Goal: Task Accomplishment & Management: Complete application form

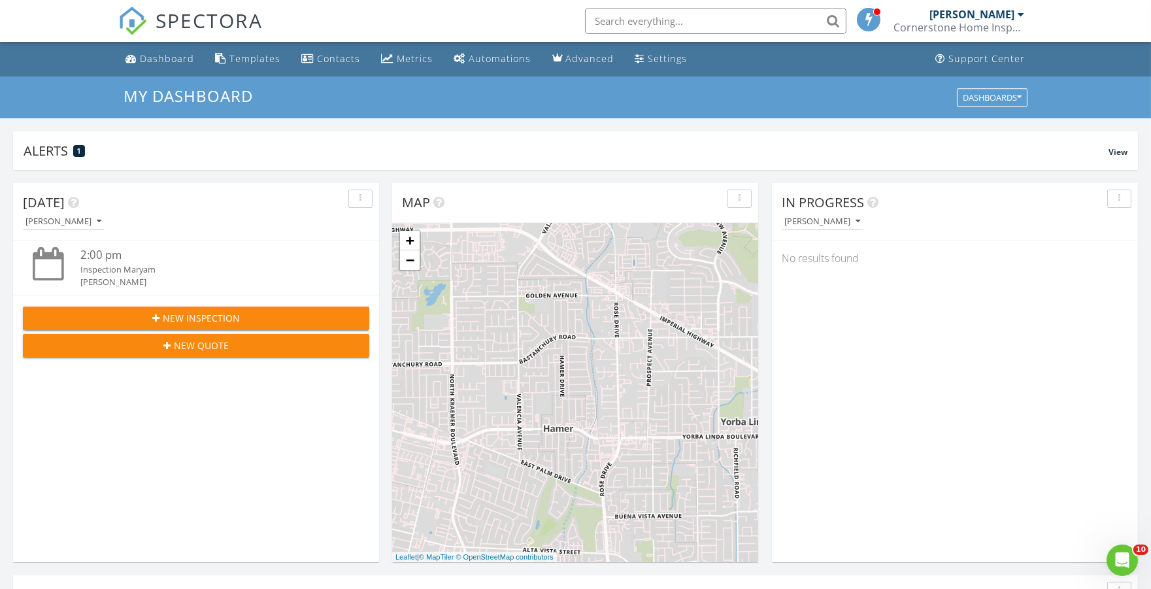
scroll to position [1212, 1173]
click at [178, 318] on span "New Inspection" at bounding box center [201, 318] width 77 height 14
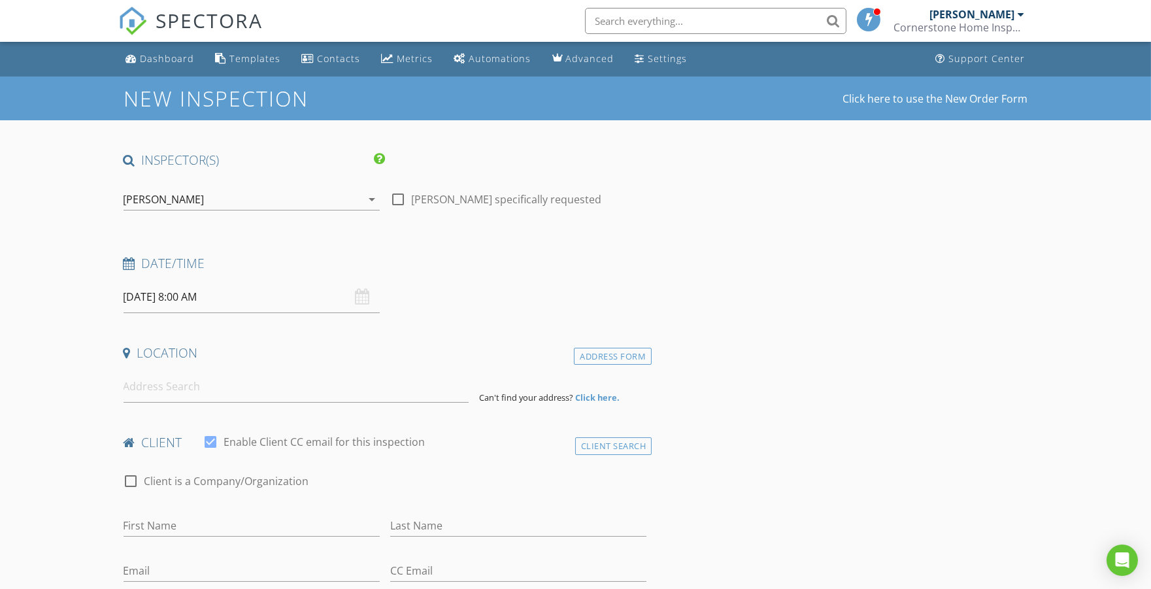
click at [402, 199] on div at bounding box center [398, 199] width 22 height 22
checkbox input "true"
click at [231, 294] on input "08/29/2025 8:00 AM" at bounding box center [251, 297] width 256 height 32
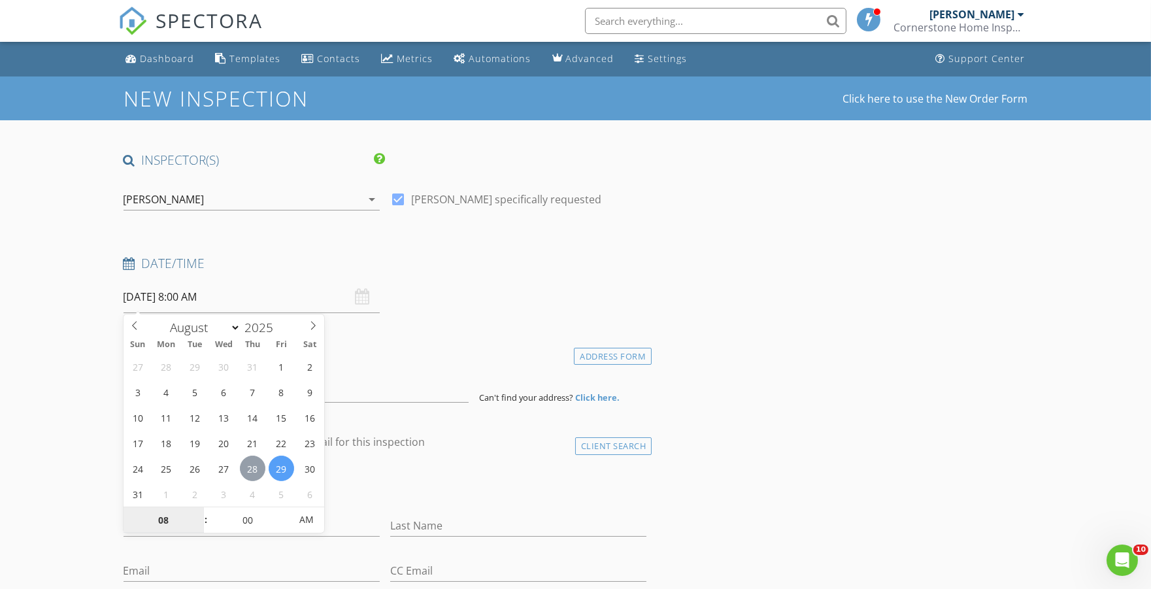
type input "08/28/2025 8:00 AM"
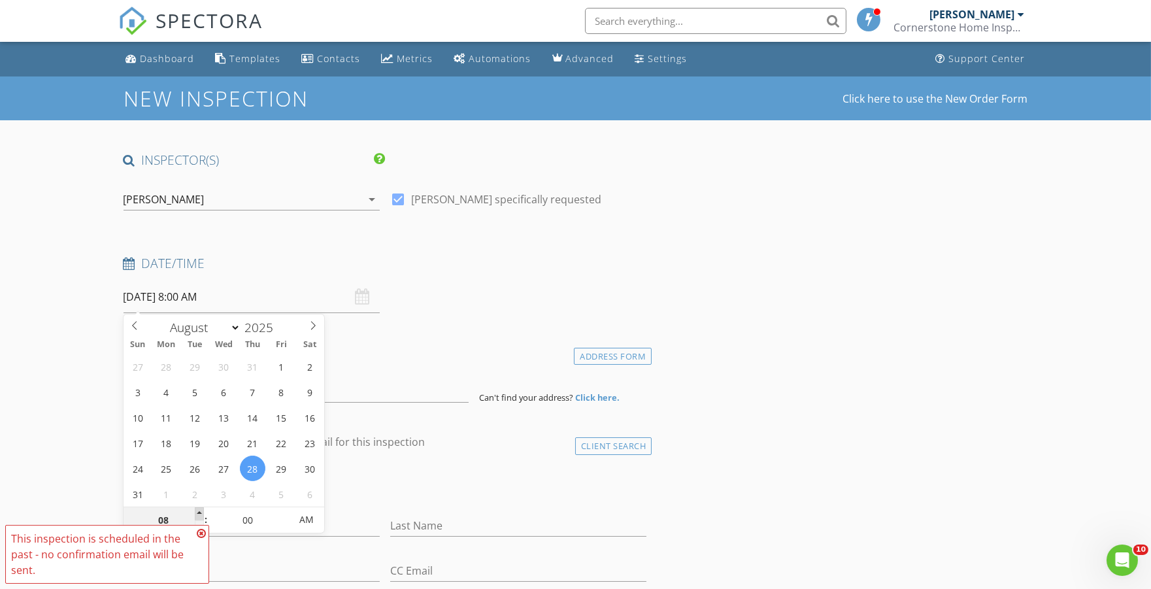
type input "09"
type input "08/28/2025 9:00 AM"
click at [200, 513] on span at bounding box center [199, 513] width 9 height 13
type input "10"
type input "08/28/2025 10:00 AM"
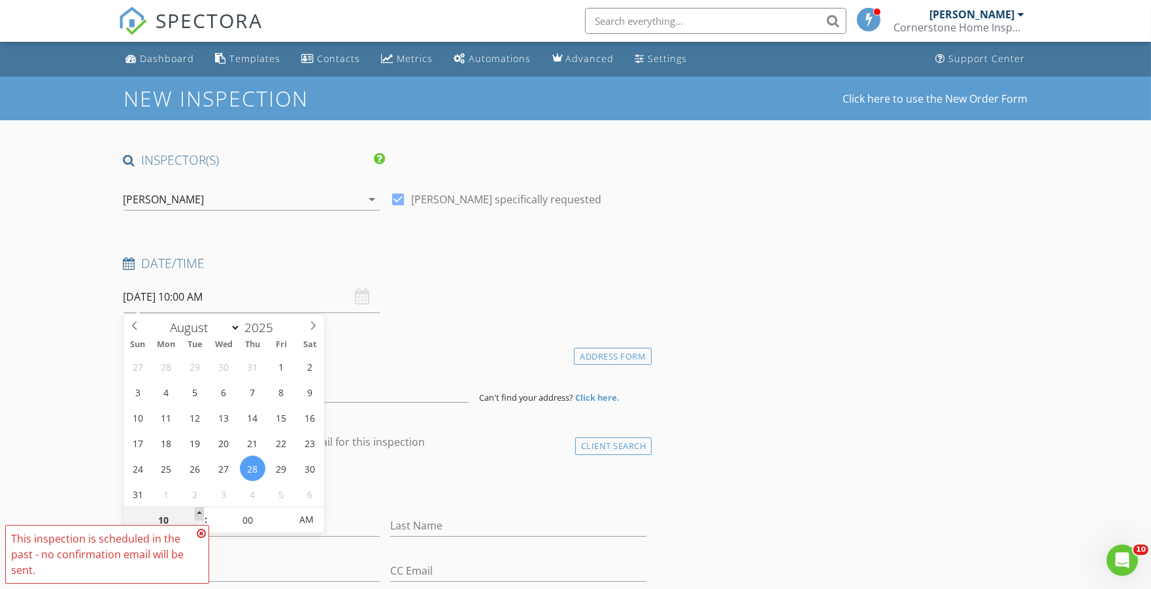
click at [200, 513] on span at bounding box center [199, 513] width 9 height 13
type input "11"
type input "08/28/2025 11:00 AM"
click at [200, 513] on span at bounding box center [199, 513] width 9 height 13
type input "12"
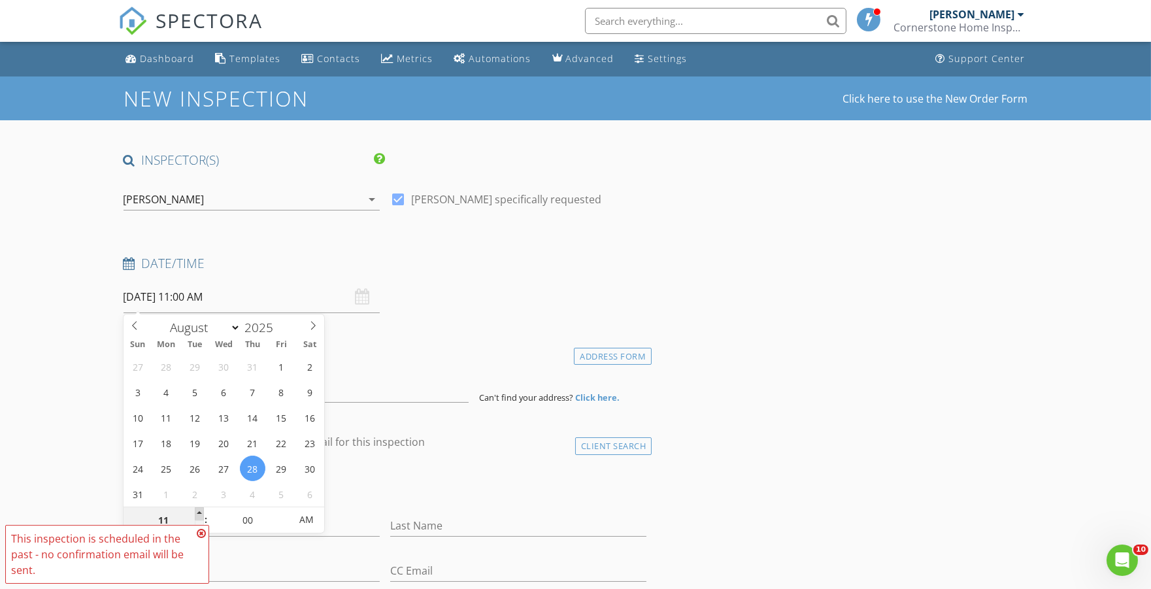
type input "08/28/2025 12:00 PM"
click at [200, 513] on span at bounding box center [199, 513] width 9 height 13
type input "01"
type input "08/28/2025 1:00 PM"
click at [200, 513] on span at bounding box center [199, 513] width 9 height 13
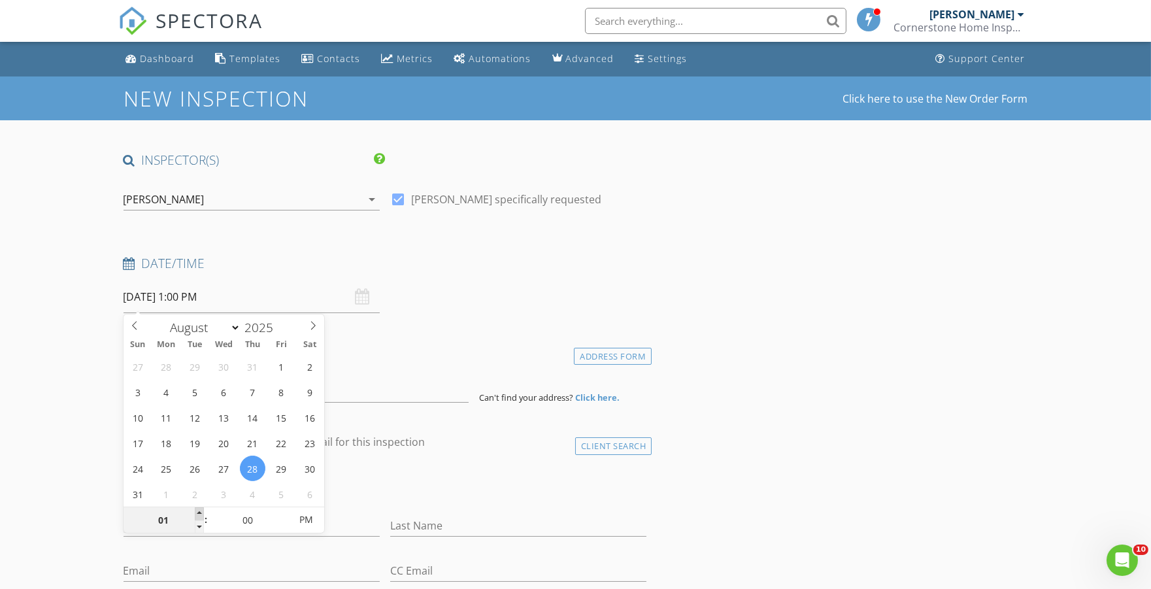
type input "02"
type input "[DATE] 2:00 PM"
click at [200, 513] on span at bounding box center [199, 513] width 9 height 13
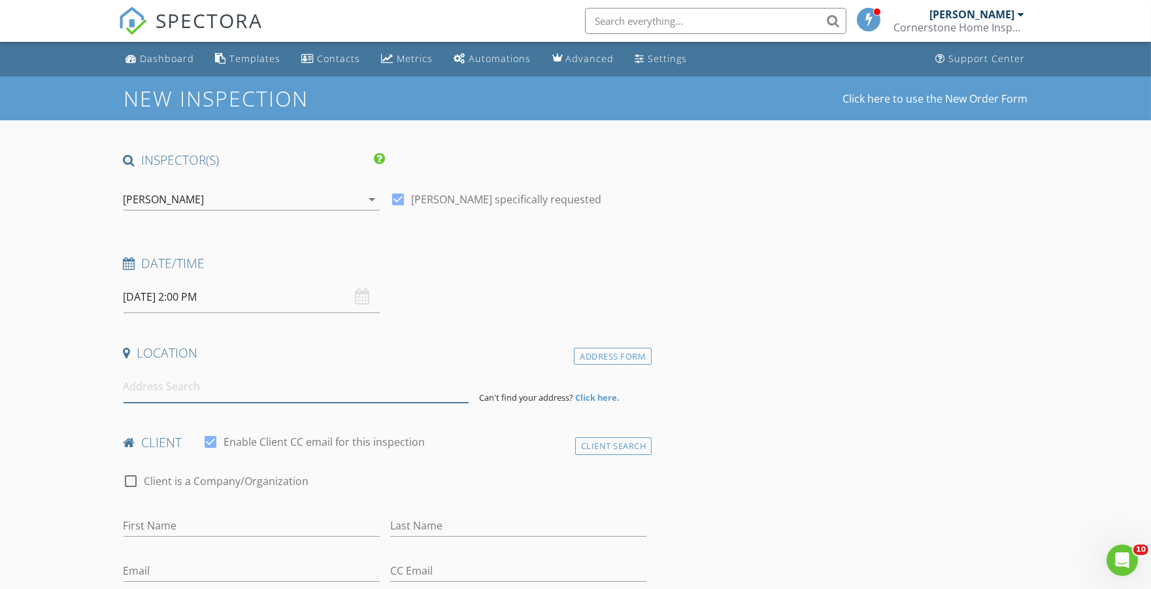
click at [169, 381] on input at bounding box center [295, 386] width 345 height 32
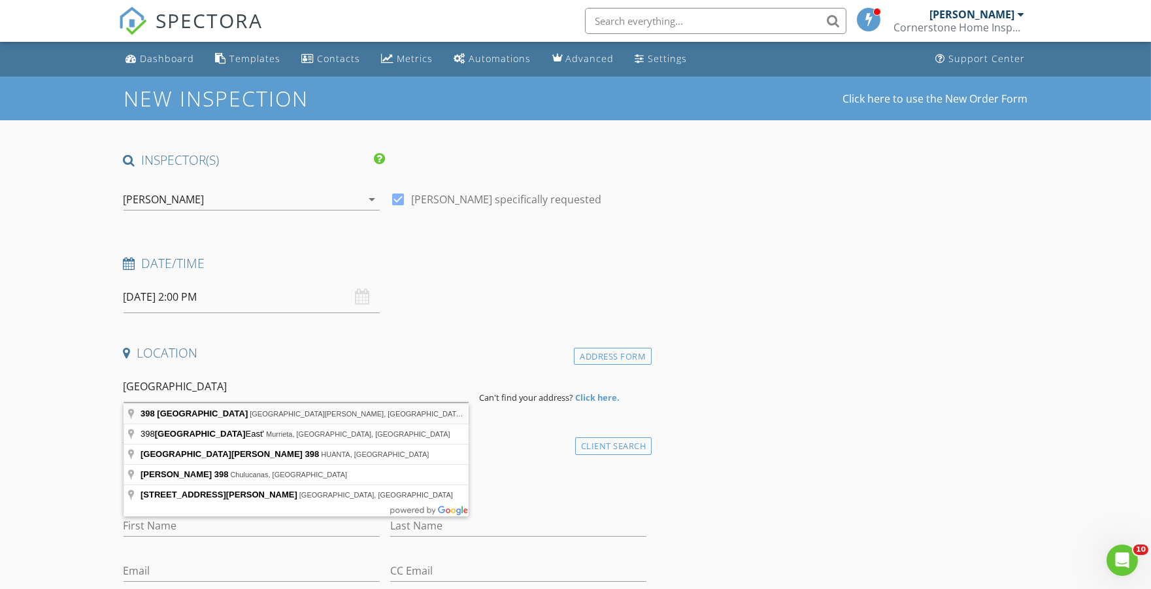
type input "398 Avenida Castilla, Laguna Woods, CA, USA"
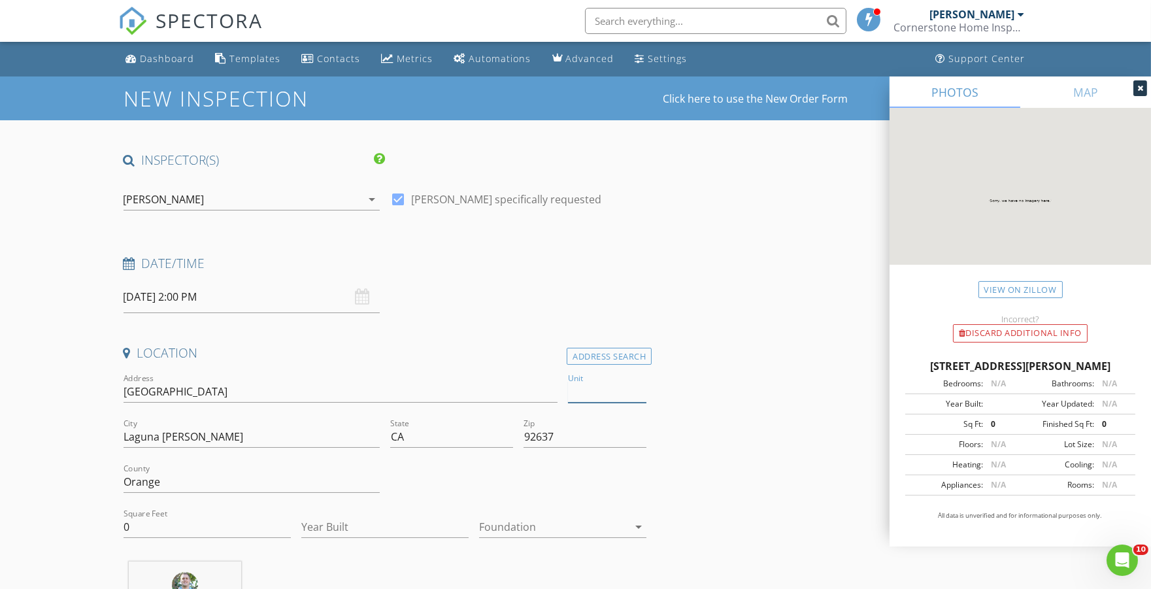
click at [603, 389] on input "Unit" at bounding box center [607, 392] width 78 height 22
type input "B"
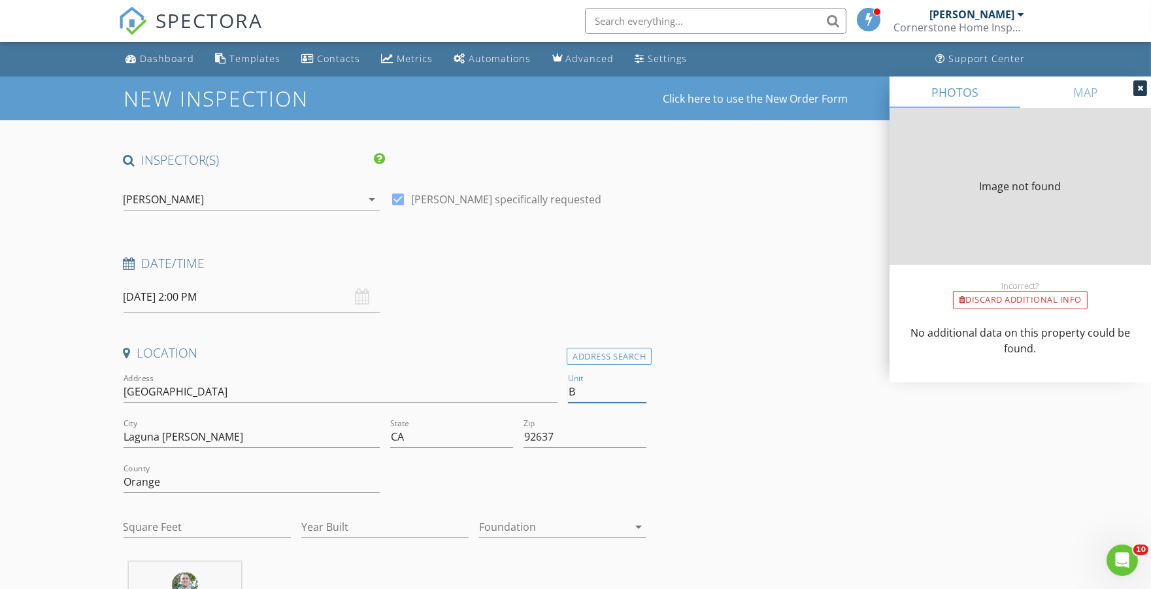
click at [602, 389] on input "B" at bounding box center [607, 392] width 78 height 22
type input "B"
click at [517, 524] on div at bounding box center [553, 526] width 149 height 21
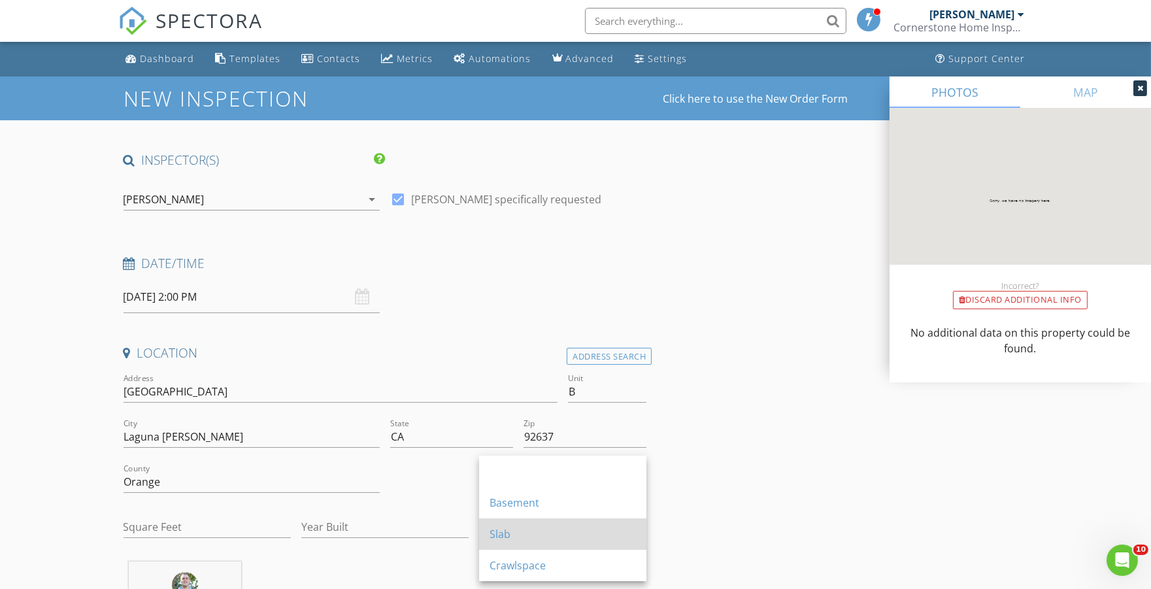
click at [518, 532] on div "Slab" at bounding box center [562, 534] width 146 height 16
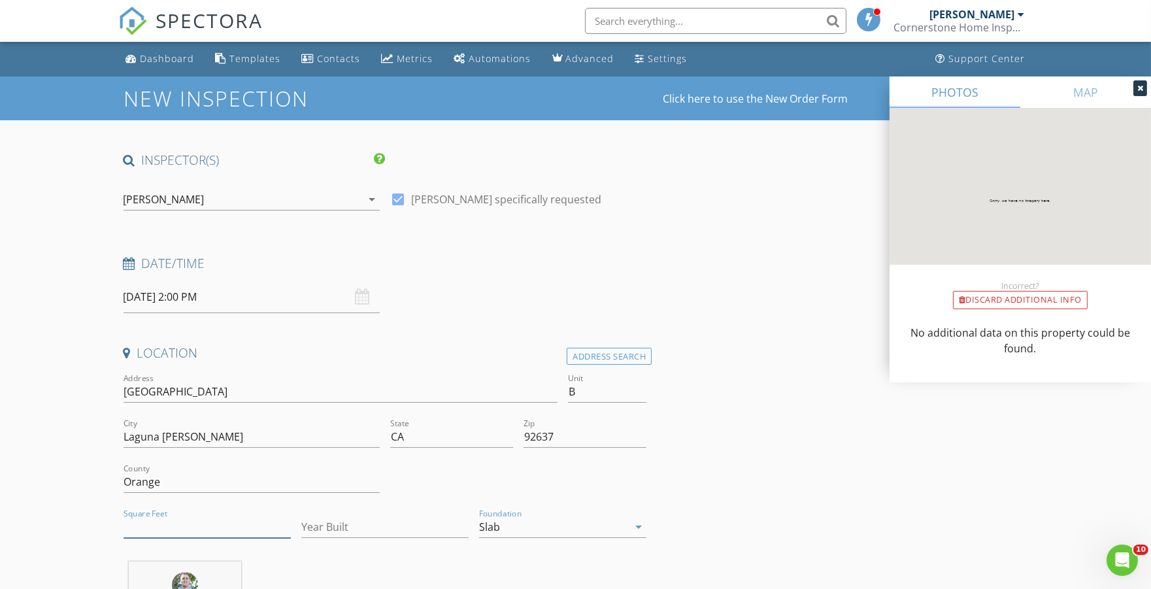
click at [155, 531] on input "Square Feet" at bounding box center [206, 527] width 167 height 22
type input "1300"
click at [344, 525] on input "Year Built" at bounding box center [384, 527] width 167 height 22
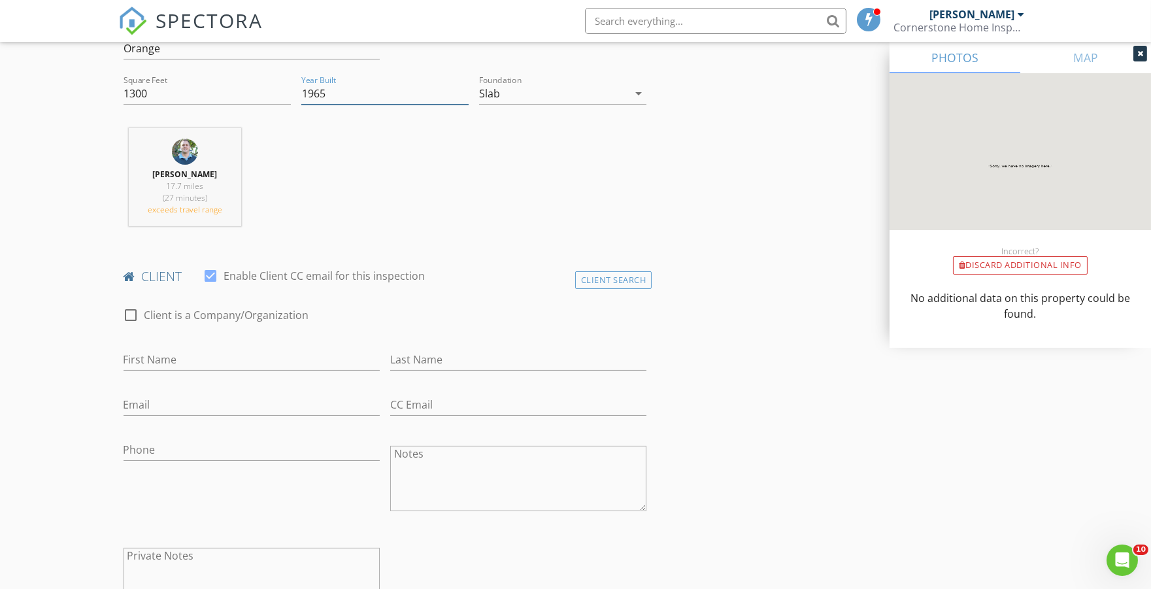
scroll to position [435, 0]
type input "1965"
click at [203, 356] on input "First Name" at bounding box center [251, 358] width 256 height 22
type input "Hedieh"
click at [422, 355] on input "Last Name" at bounding box center [518, 358] width 256 height 22
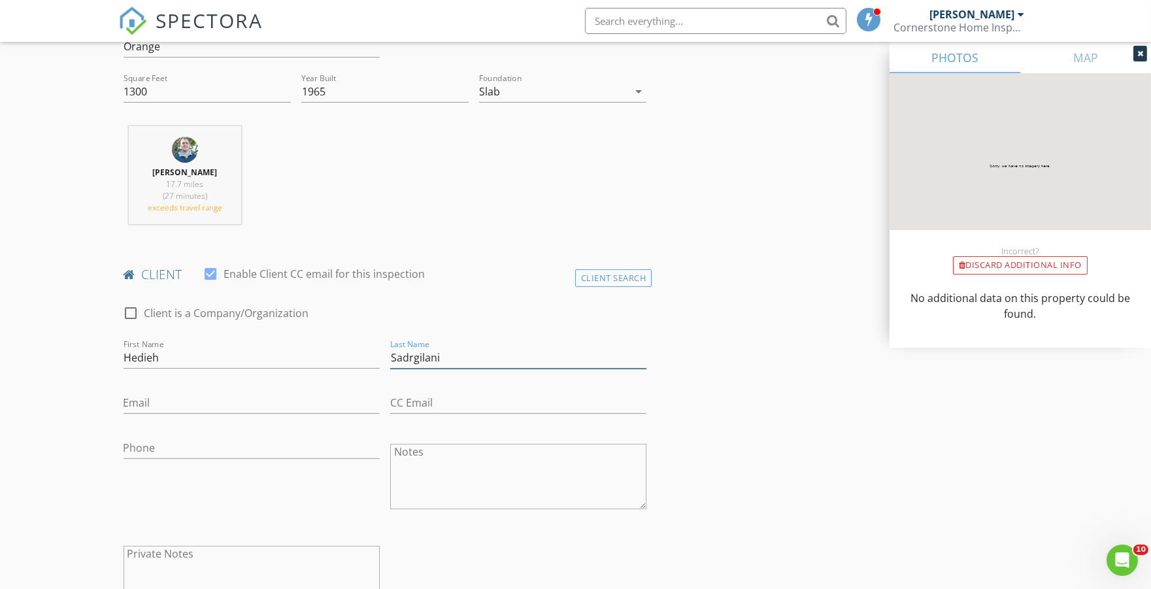
type input "Sadrgilani"
click at [162, 406] on input "Email" at bounding box center [251, 403] width 256 height 22
type input "[DOMAIN_NAME][EMAIL_ADDRESS][DOMAIN_NAME]"
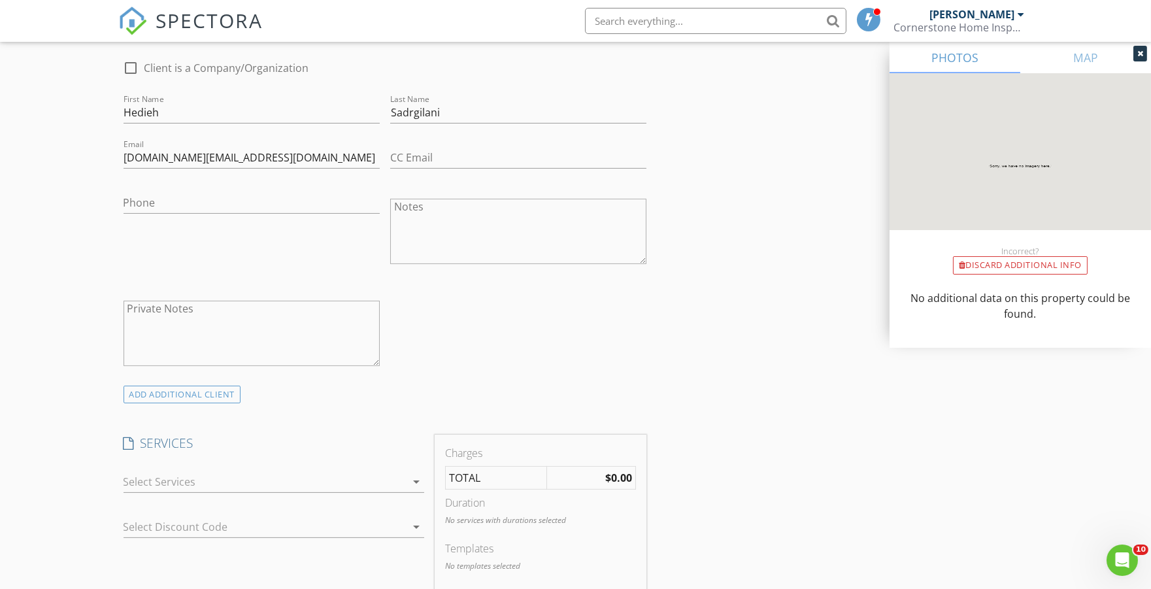
scroll to position [726, 0]
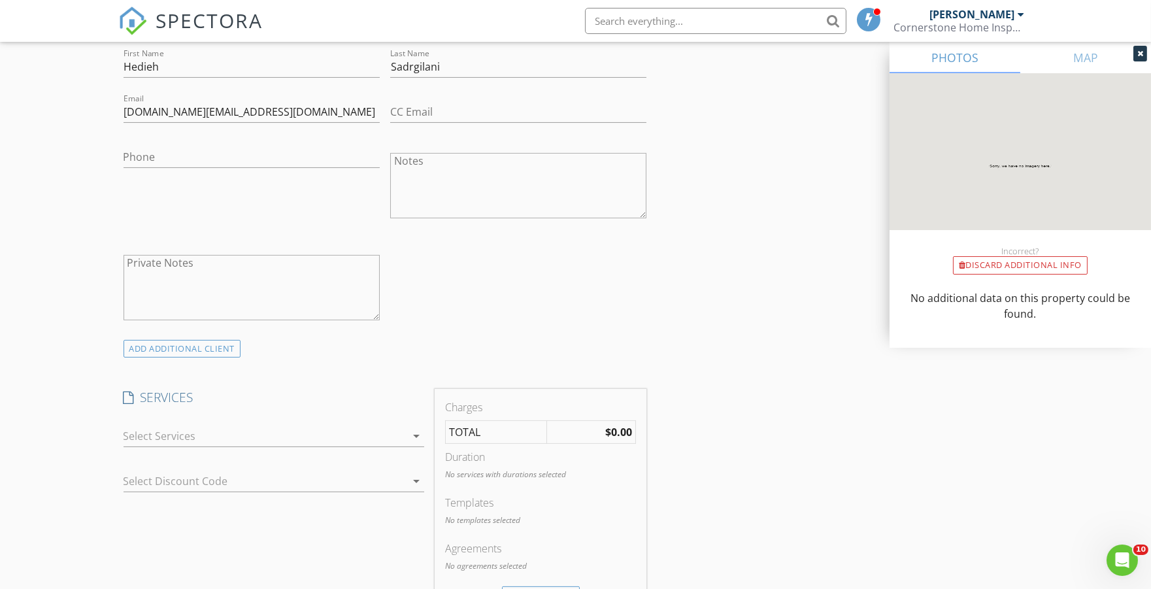
click at [194, 439] on div at bounding box center [264, 435] width 282 height 21
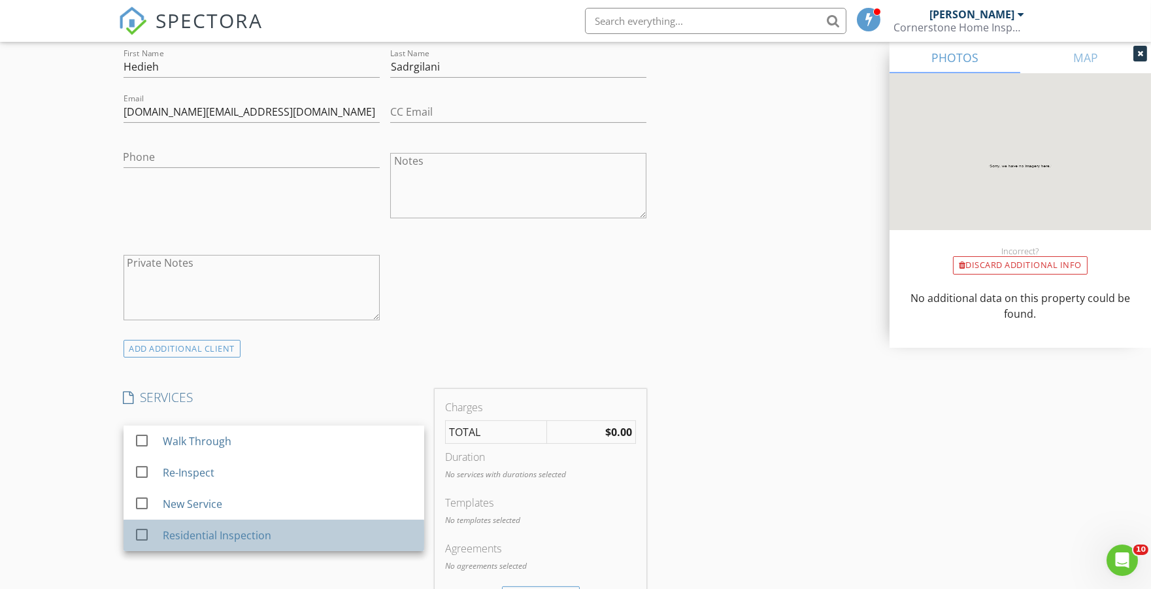
click at [205, 531] on div "Residential Inspection" at bounding box center [216, 535] width 108 height 16
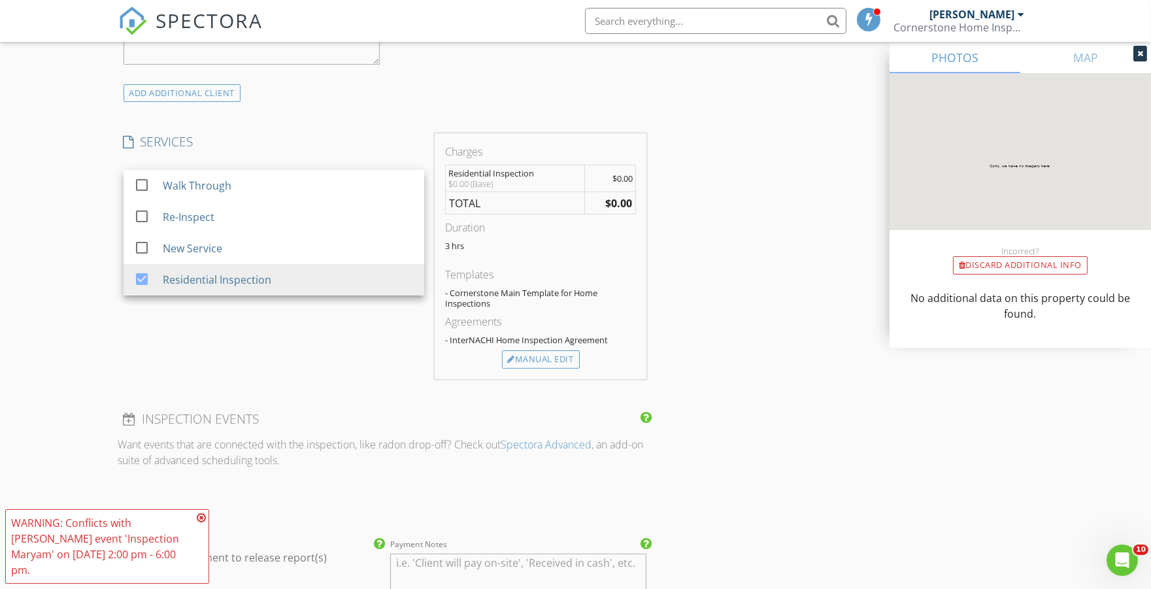
scroll to position [1088, 0]
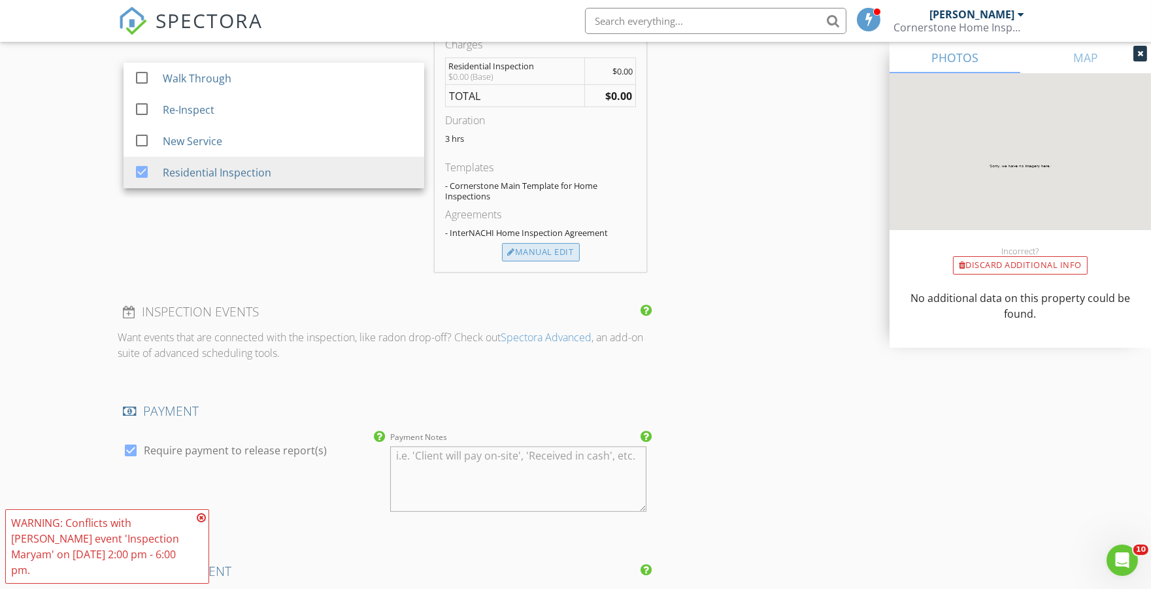
click at [553, 250] on div "Manual Edit" at bounding box center [541, 252] width 78 height 18
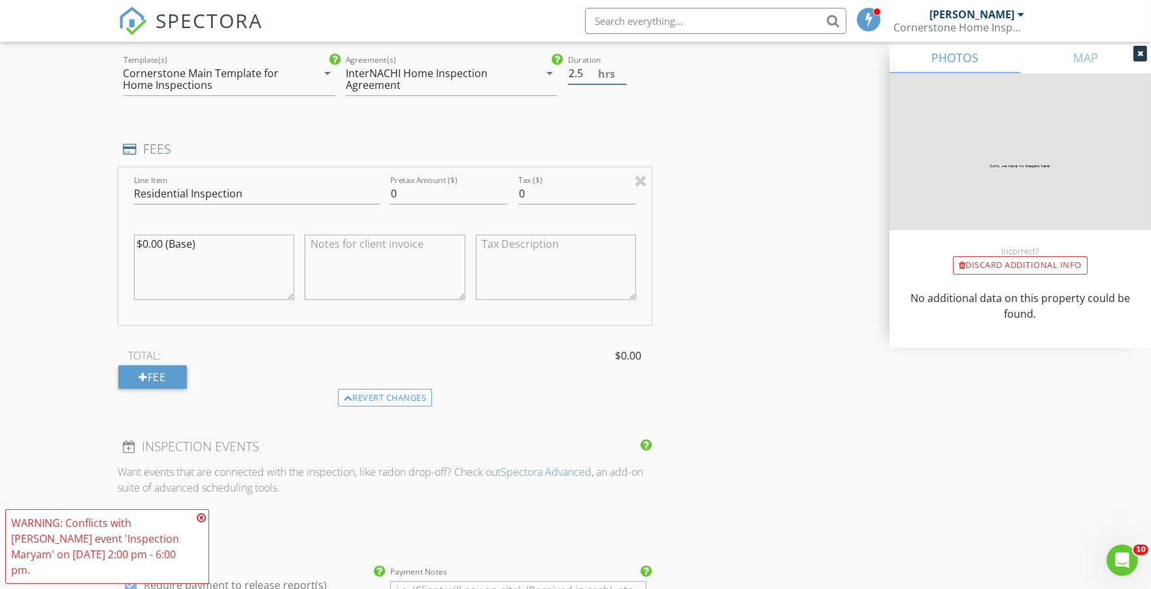
click at [621, 75] on input "2.5" at bounding box center [597, 74] width 59 height 22
type input "2"
click at [621, 75] on input "2" at bounding box center [597, 74] width 59 height 22
click at [280, 250] on textarea "$0.00 (Base)" at bounding box center [214, 267] width 161 height 65
type textarea "$"
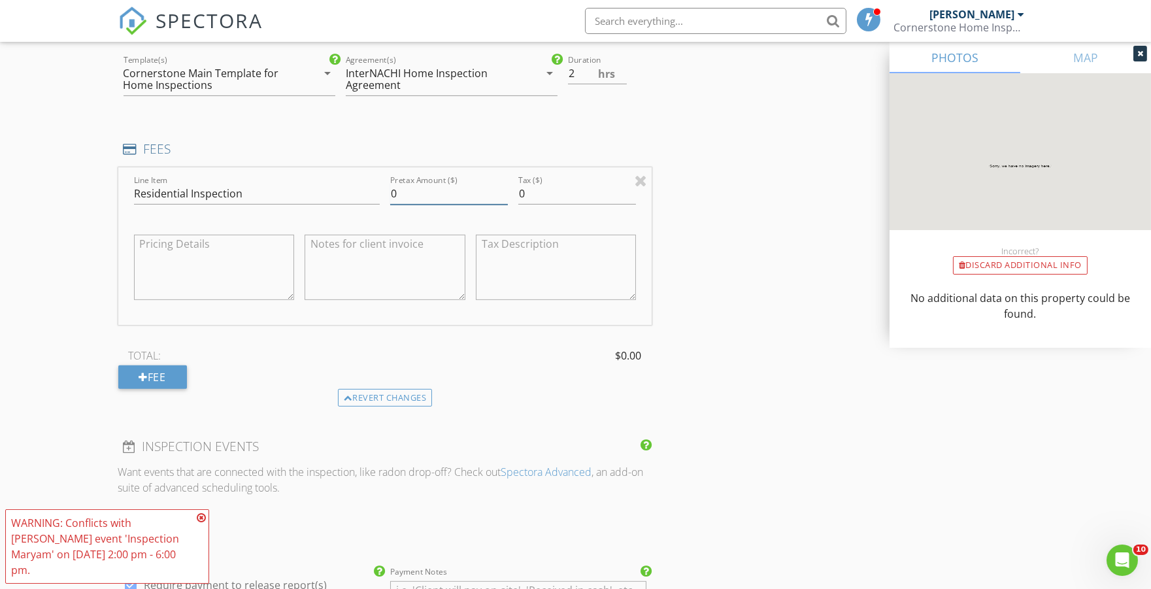
click at [433, 191] on input "0" at bounding box center [449, 194] width 118 height 22
type input "450.00"
click at [405, 257] on textarea at bounding box center [384, 267] width 161 height 65
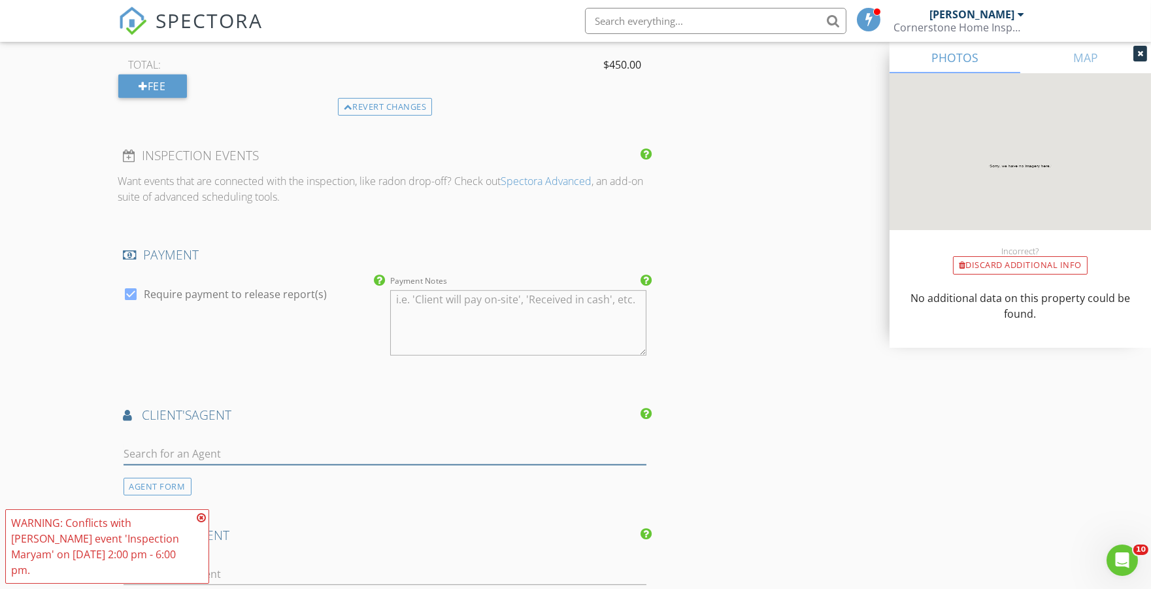
click at [193, 458] on input "text" at bounding box center [384, 454] width 523 height 22
type input "maryam"
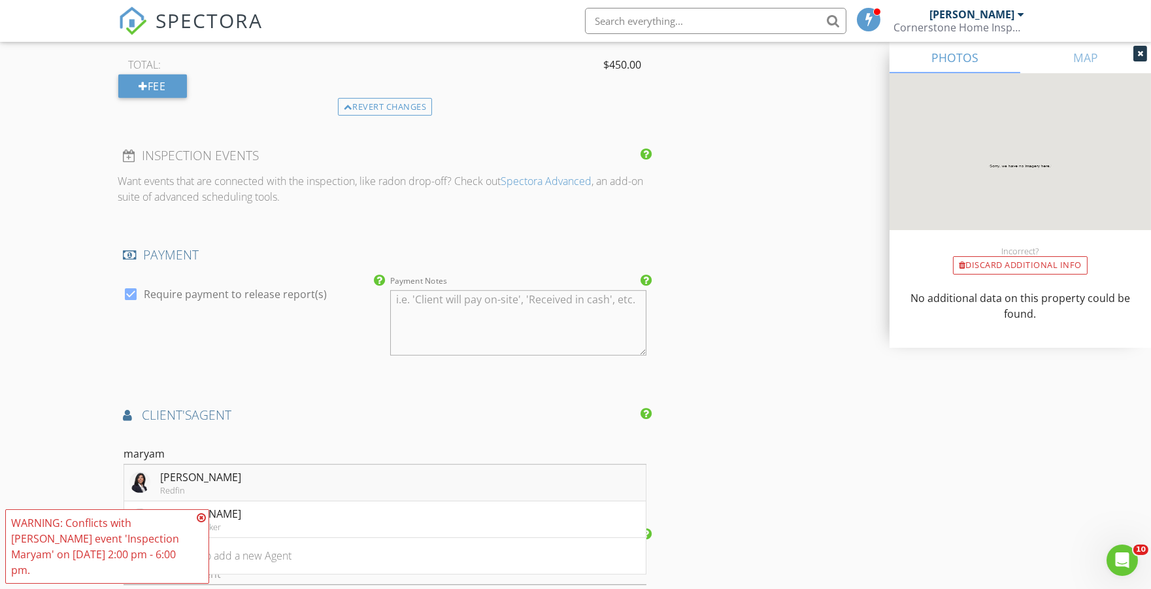
click at [207, 480] on div "[PERSON_NAME]" at bounding box center [201, 477] width 81 height 16
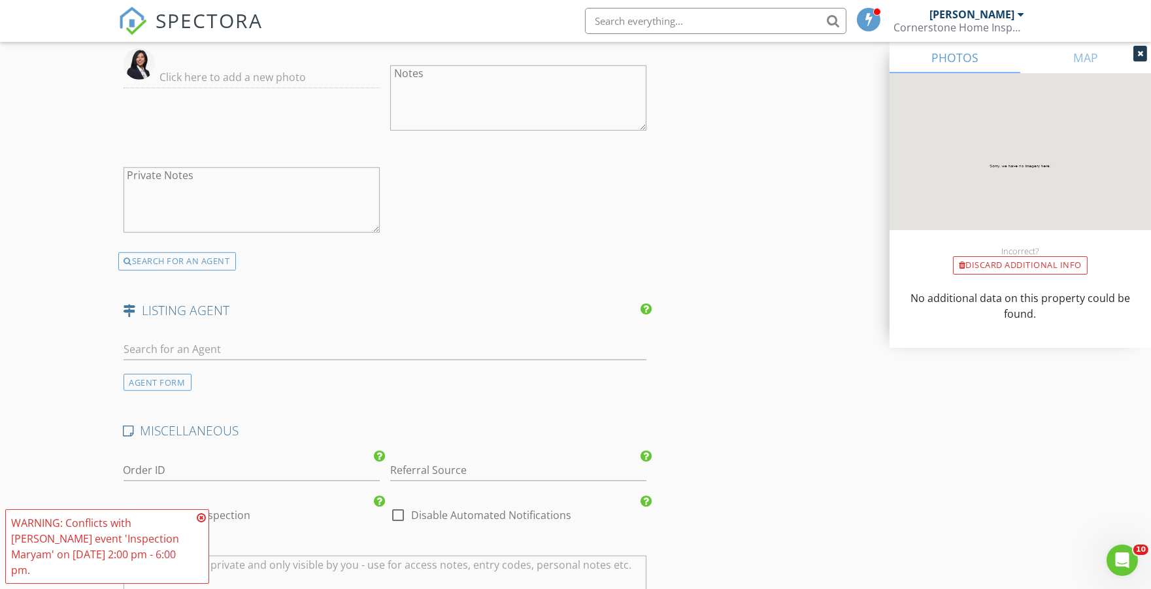
scroll to position [1960, 0]
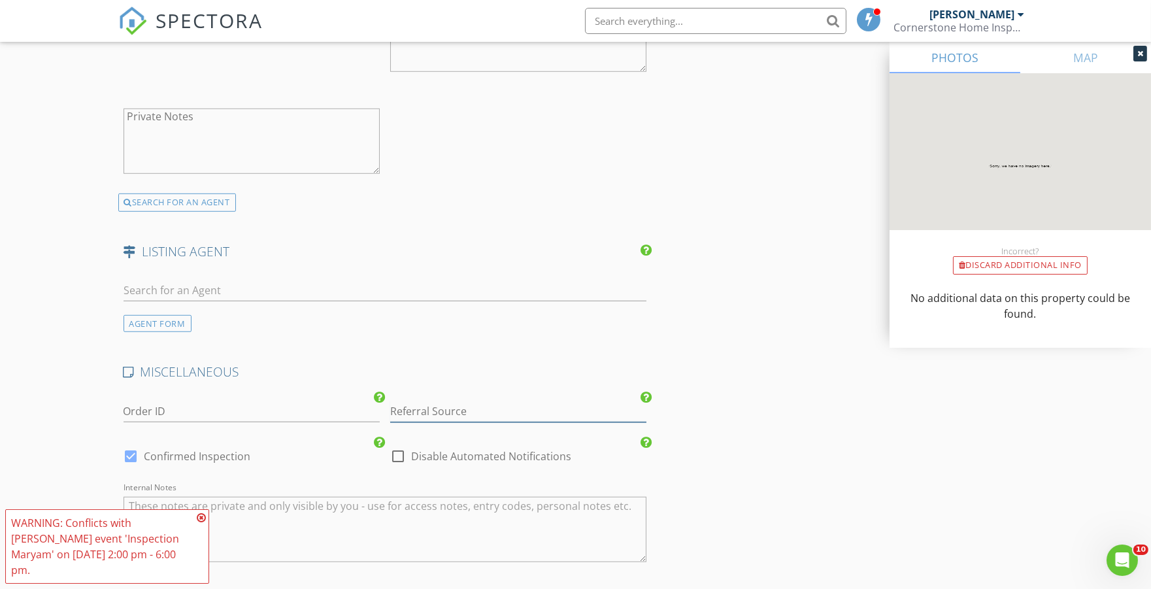
click at [442, 414] on input "Referral Source" at bounding box center [518, 412] width 256 height 22
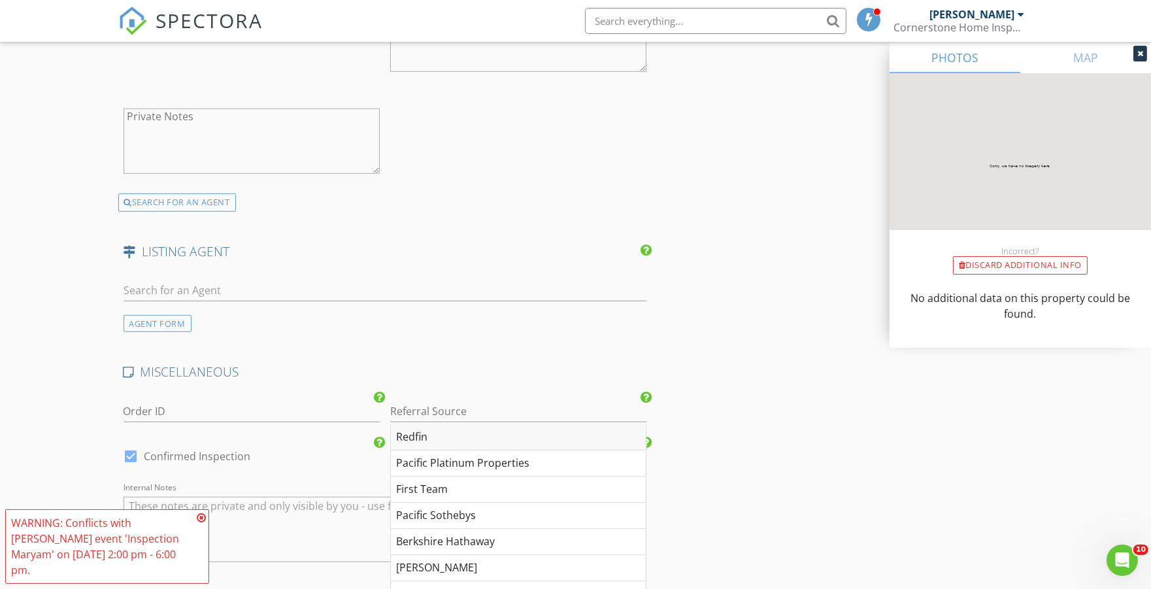
click at [440, 435] on div "Redfin" at bounding box center [518, 437] width 255 height 26
type input "Redfin"
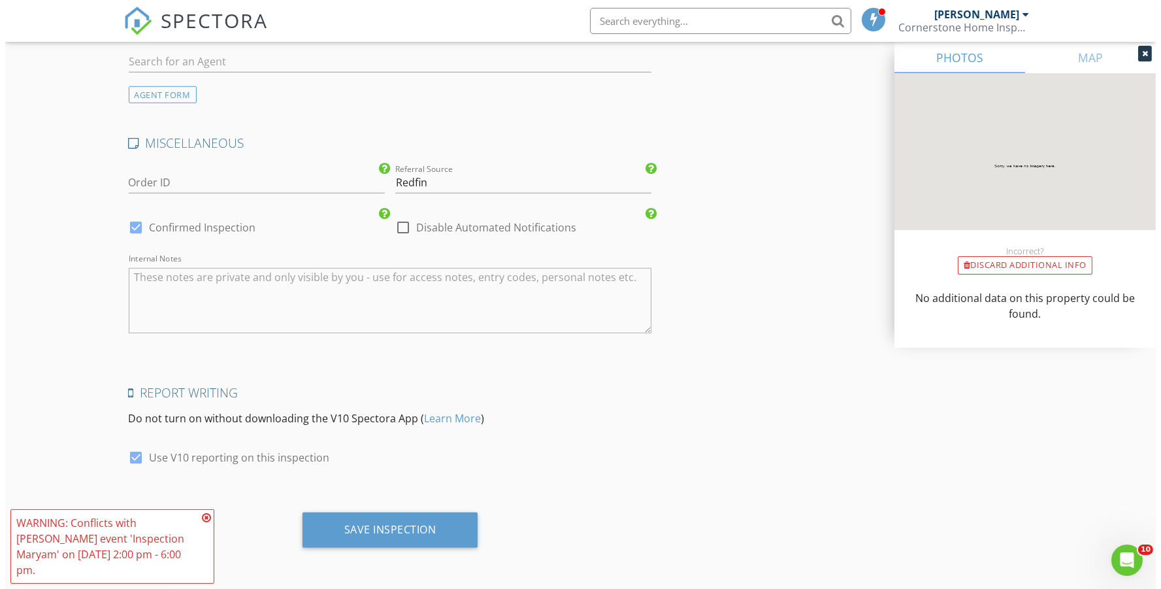
scroll to position [2189, 0]
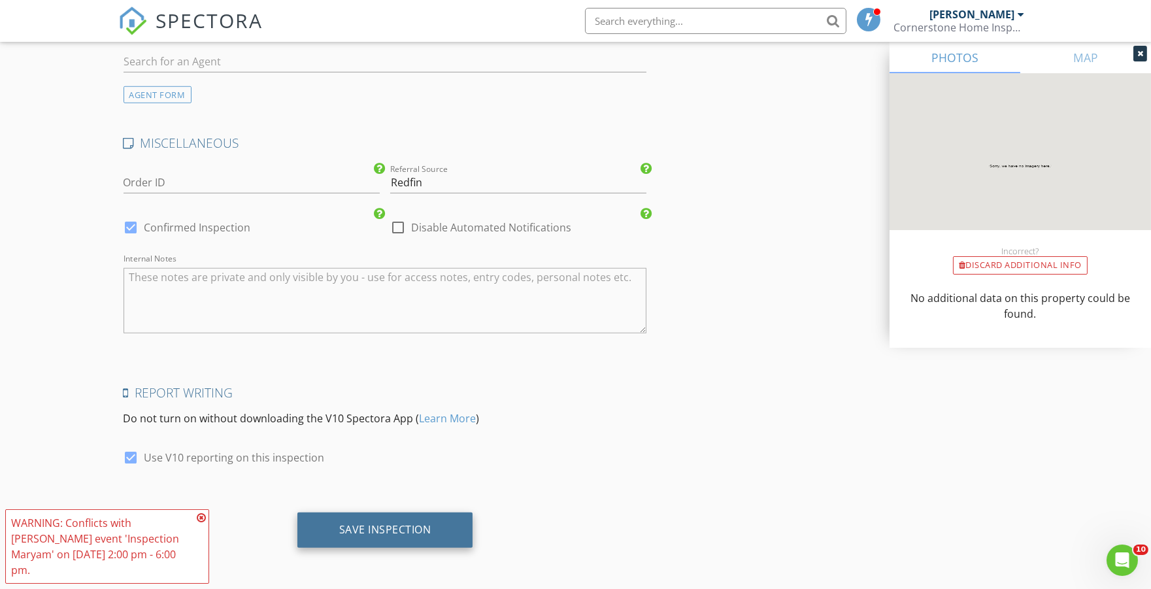
click at [419, 540] on div "Save Inspection" at bounding box center [385, 529] width 176 height 35
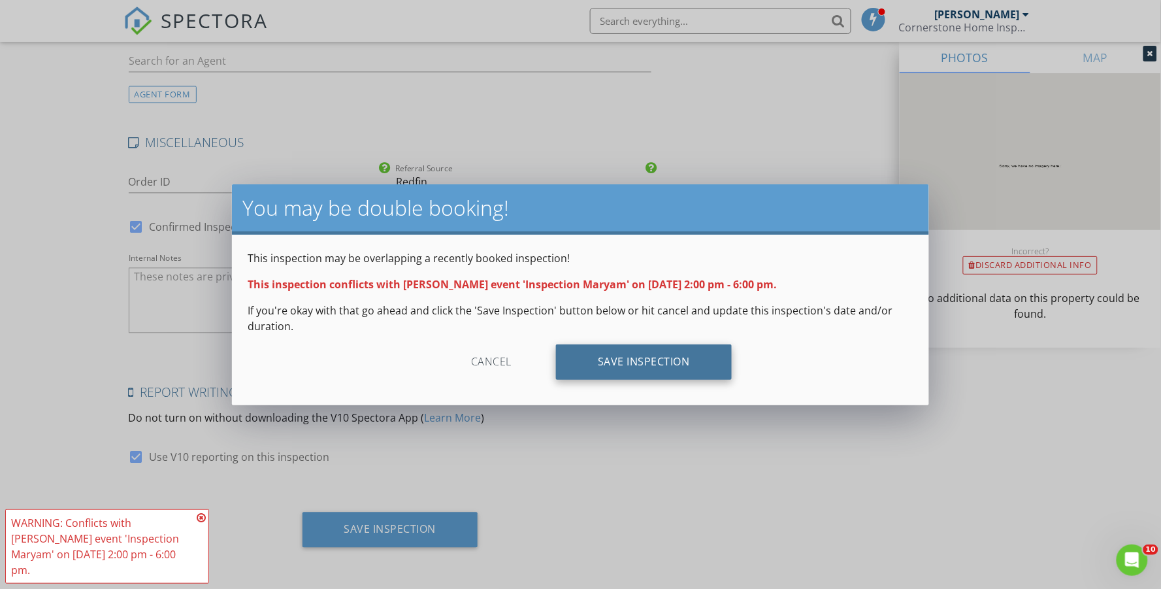
click at [584, 357] on div "Save Inspection" at bounding box center [644, 361] width 176 height 35
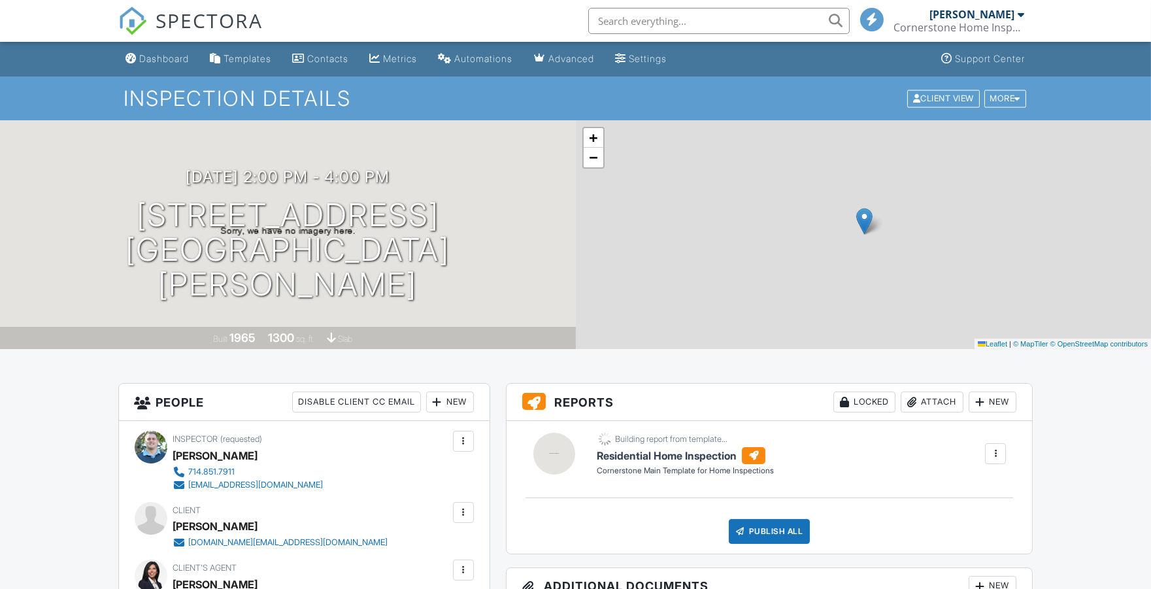
scroll to position [145, 0]
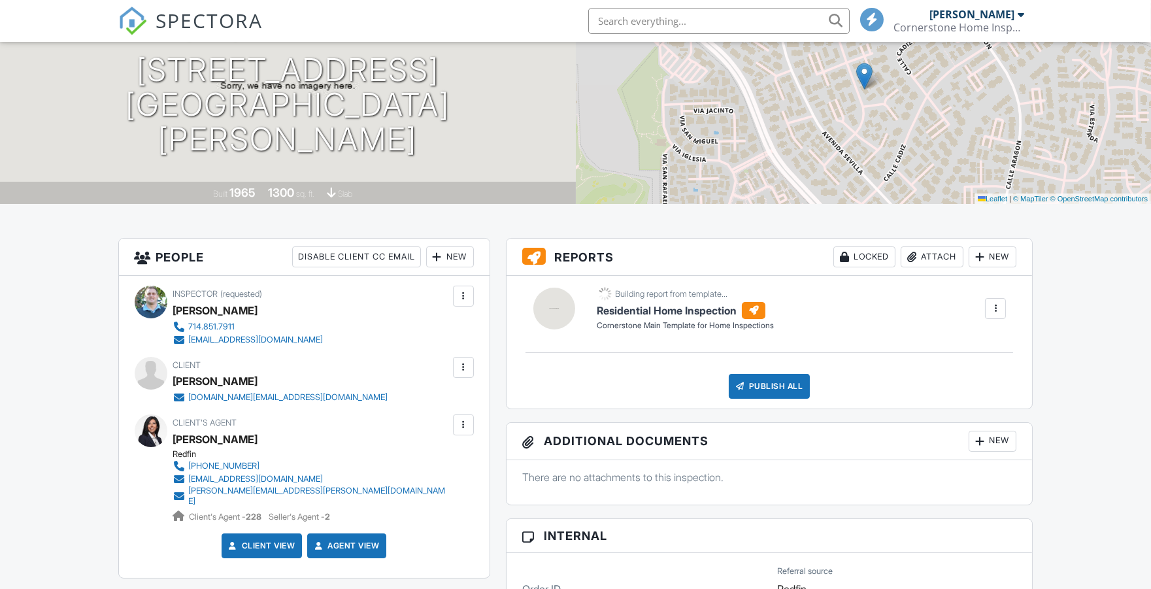
click at [466, 368] on div at bounding box center [463, 367] width 13 height 13
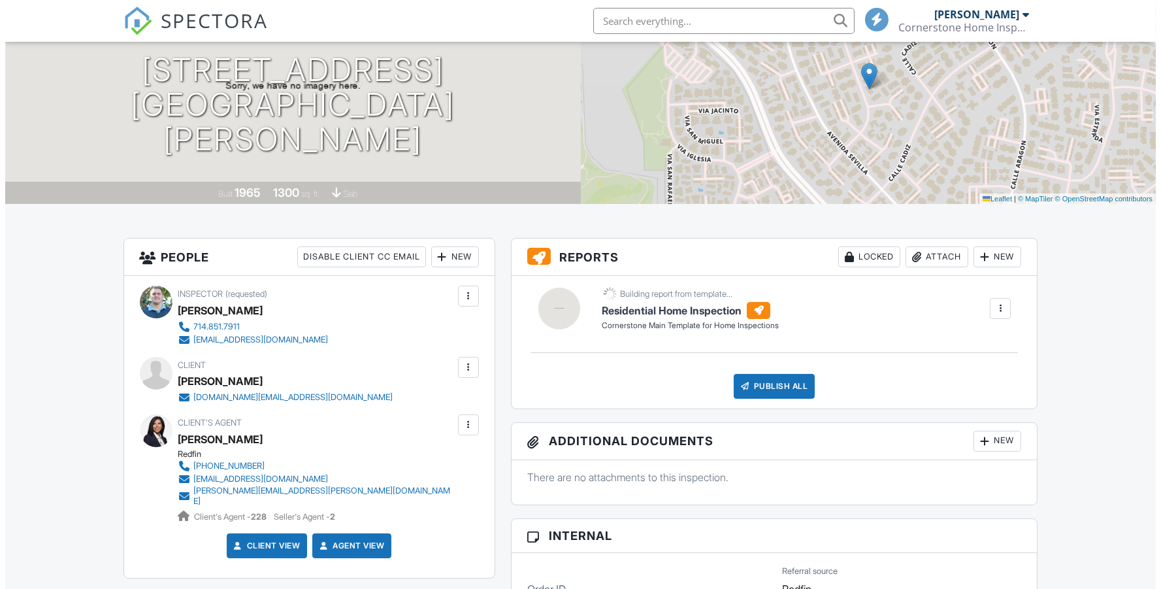
scroll to position [0, 0]
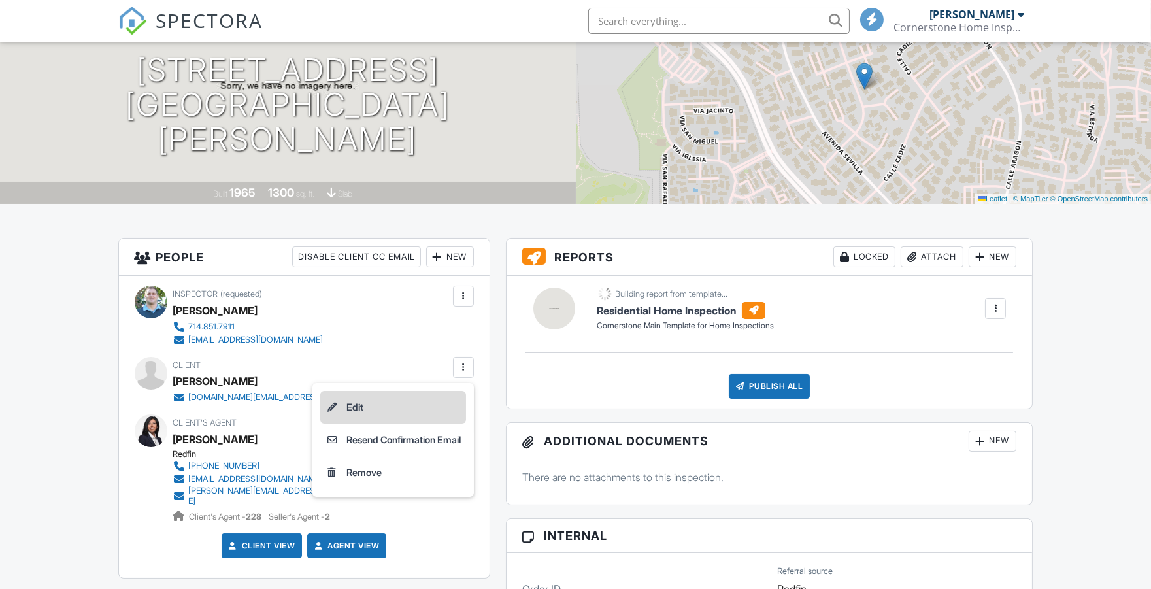
click at [382, 410] on li "Edit" at bounding box center [393, 407] width 146 height 33
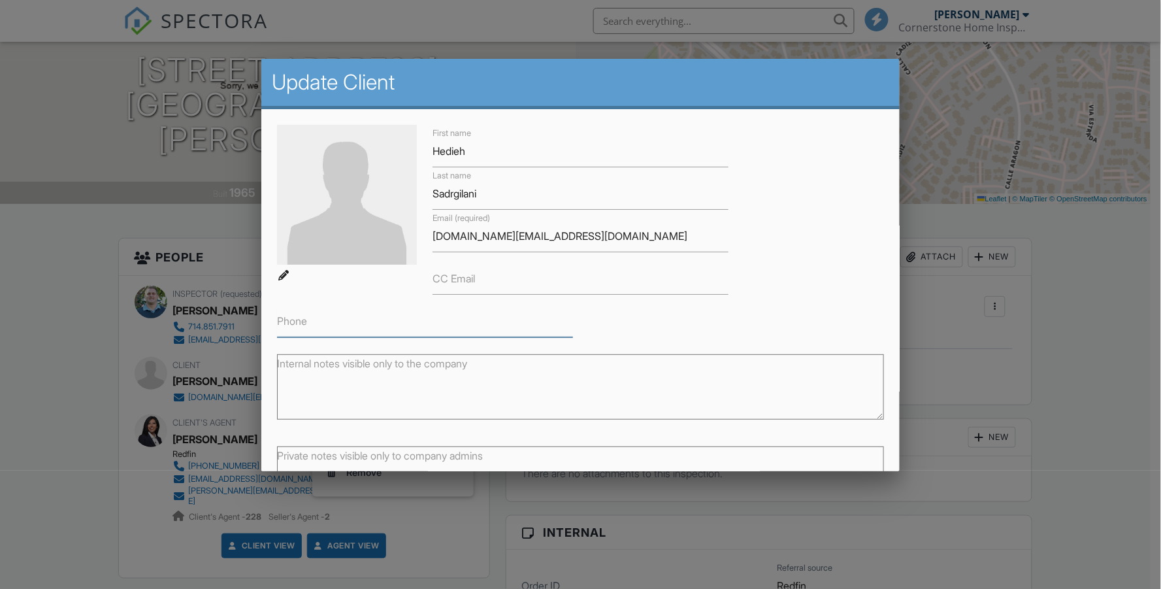
click at [340, 317] on input "Phone" at bounding box center [425, 321] width 296 height 32
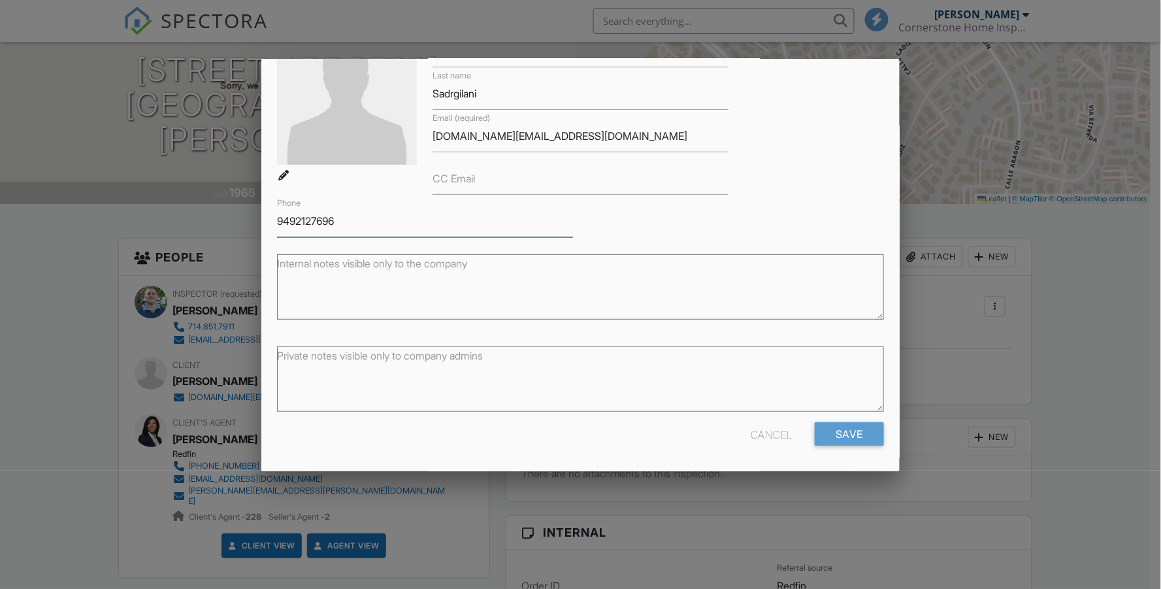
type input "9492127696"
click at [853, 429] on input "Save" at bounding box center [849, 434] width 69 height 24
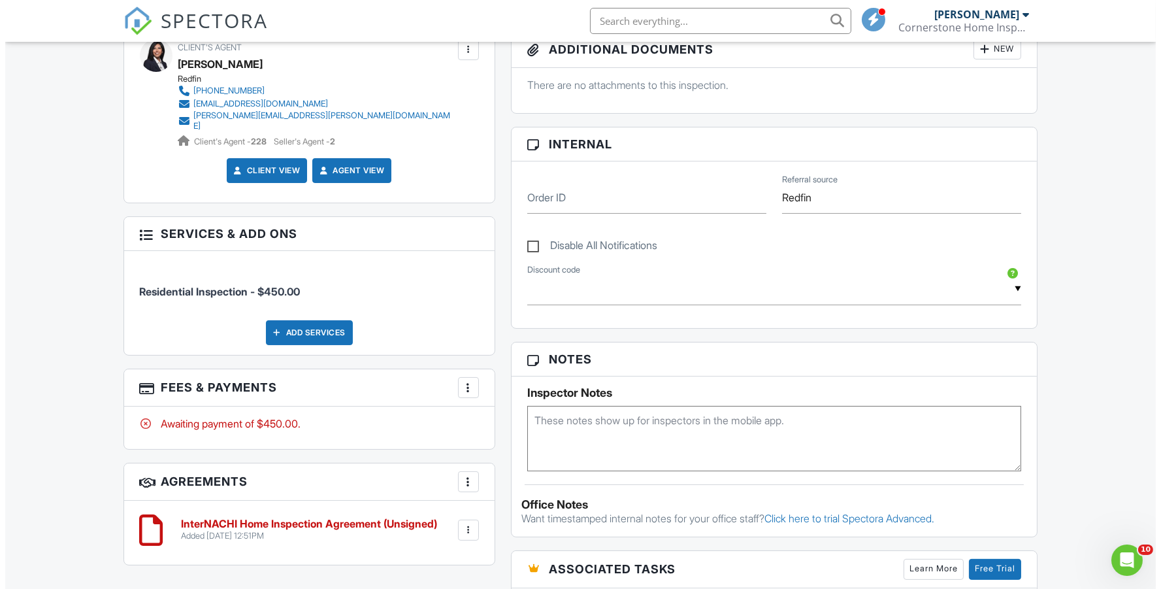
scroll to position [119, 0]
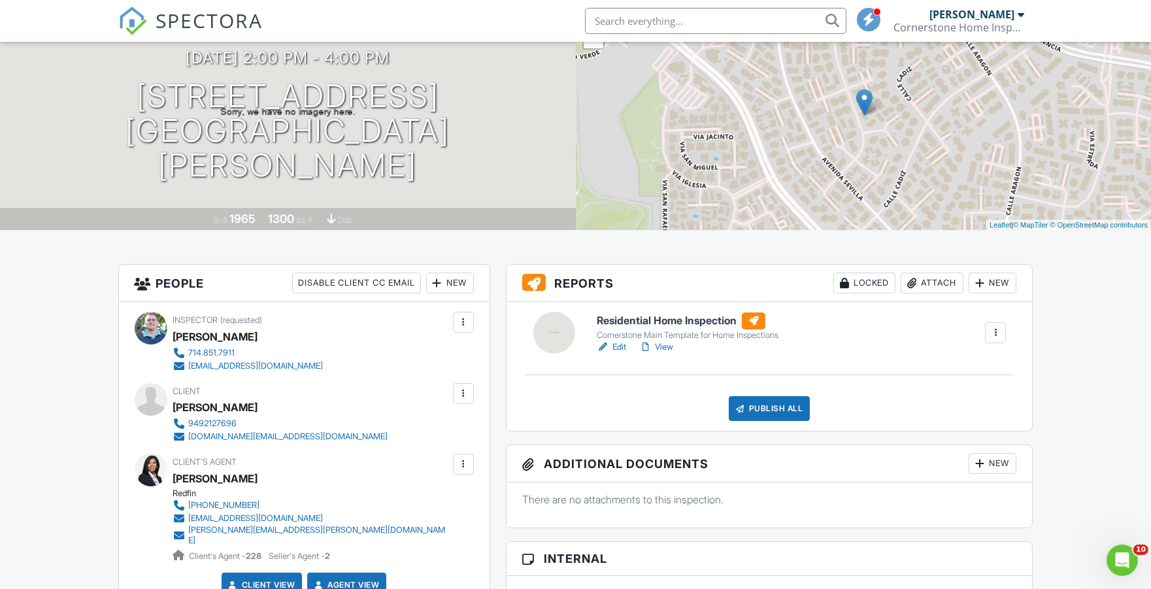
click at [463, 394] on div at bounding box center [463, 393] width 13 height 13
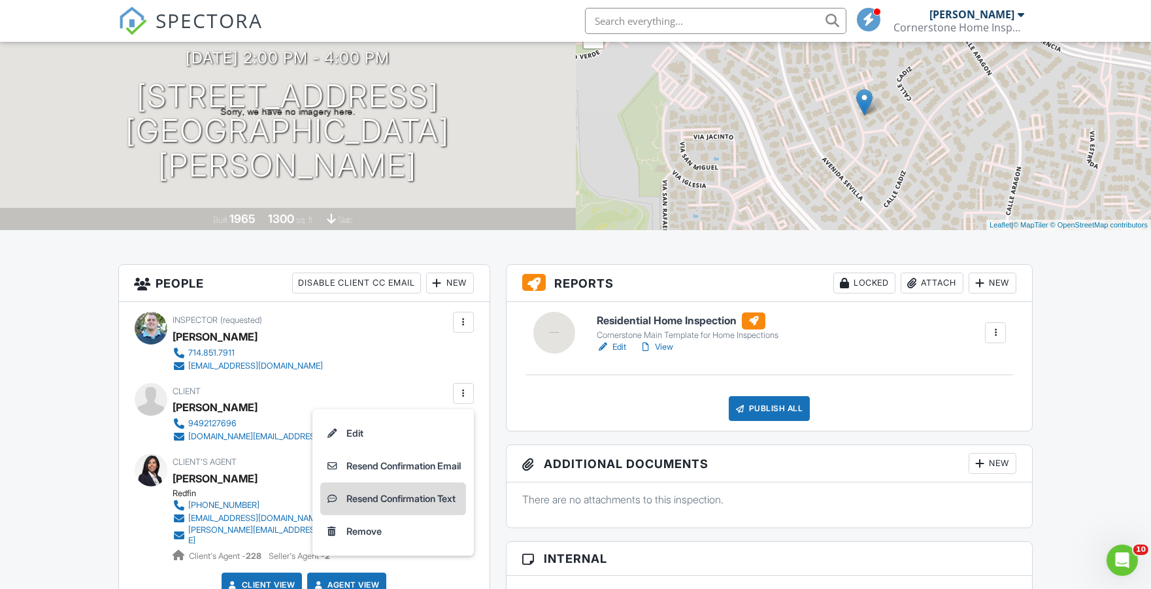
click at [436, 500] on li "Resend Confirmation Text" at bounding box center [393, 498] width 146 height 33
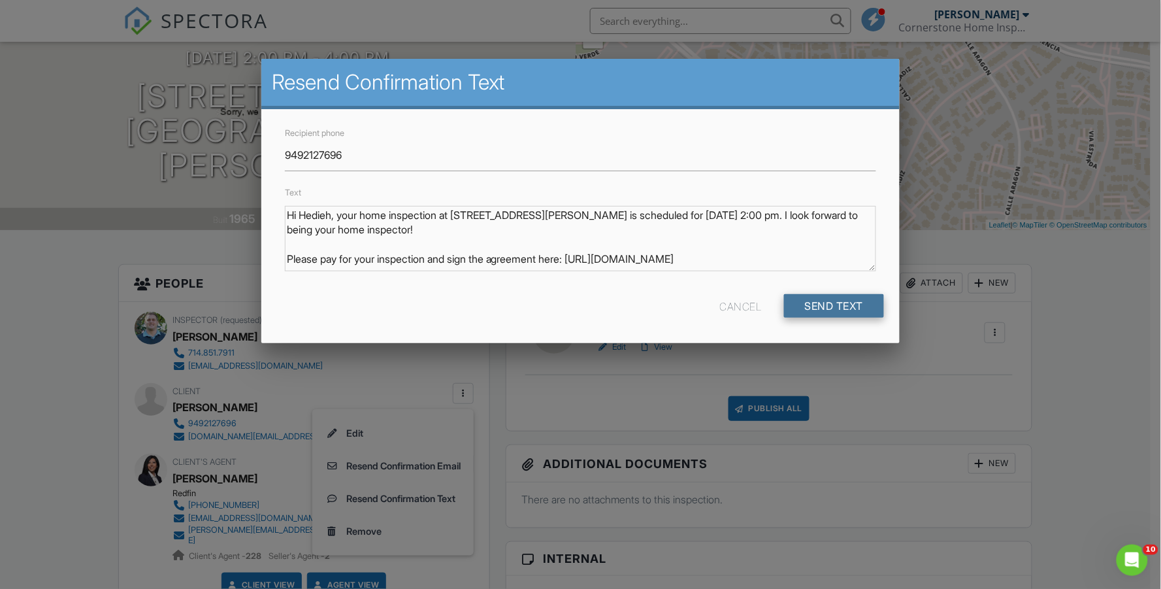
click at [852, 302] on input "Send Text" at bounding box center [834, 306] width 101 height 24
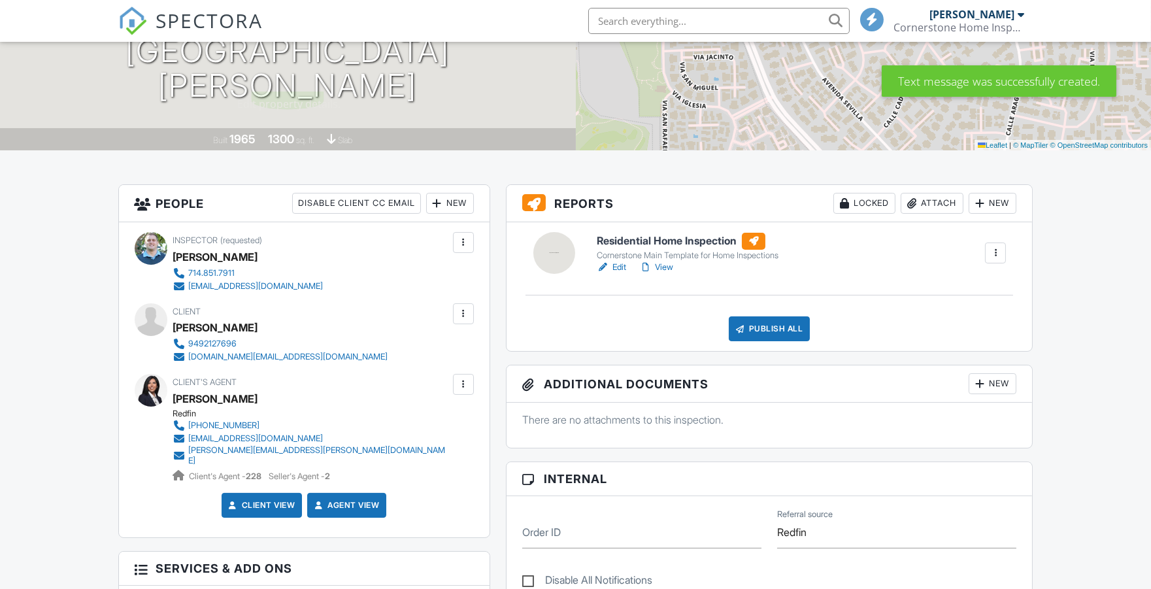
scroll to position [290, 0]
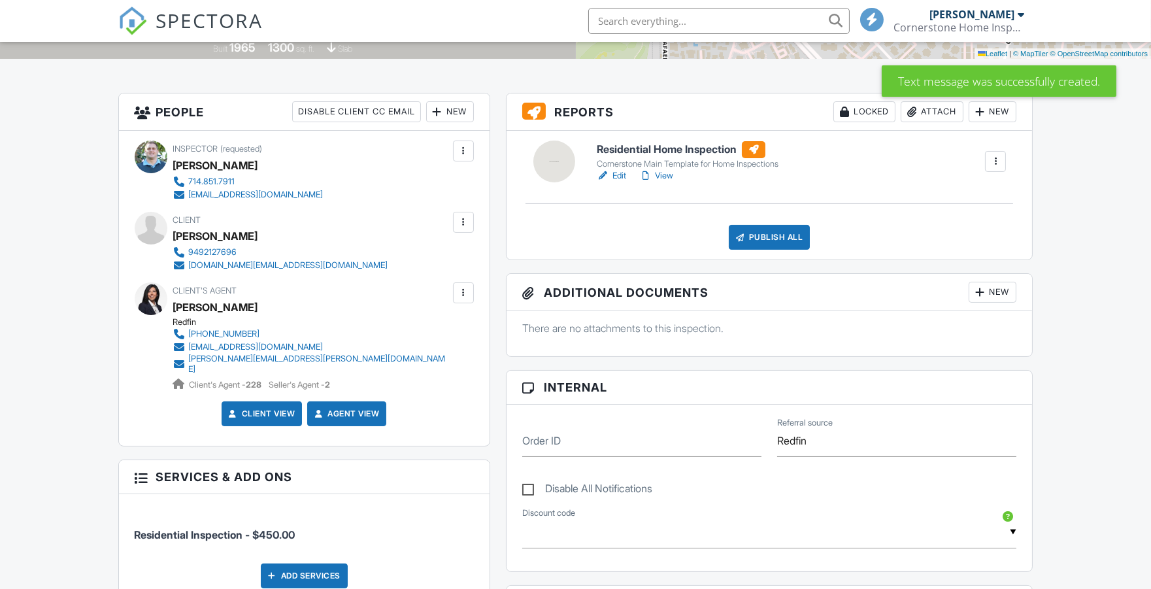
click at [466, 220] on div at bounding box center [463, 222] width 13 height 13
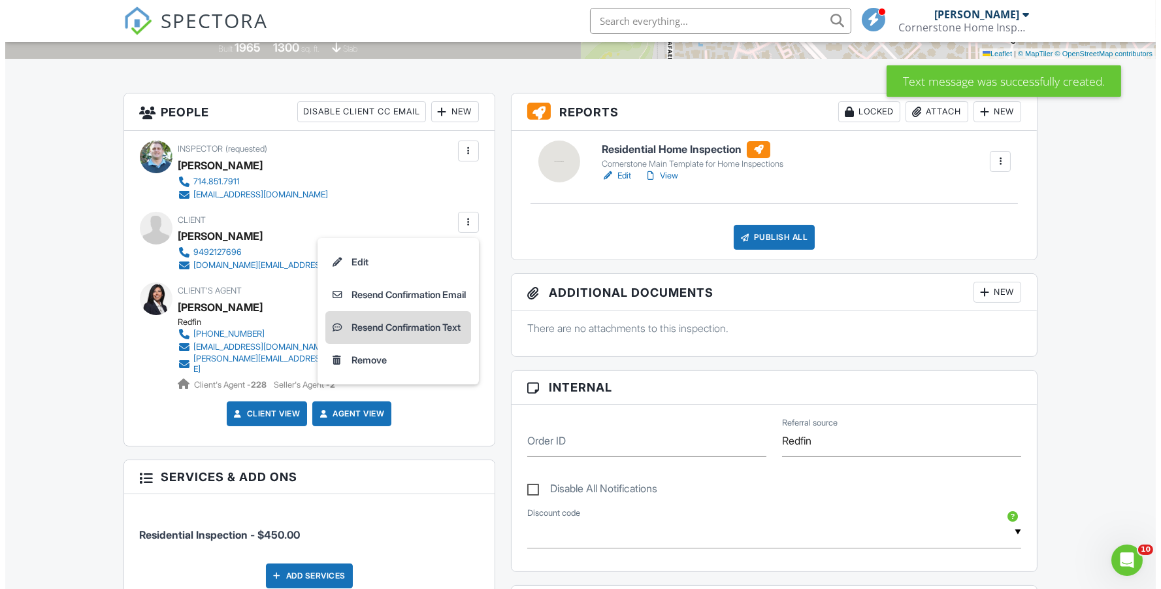
scroll to position [0, 0]
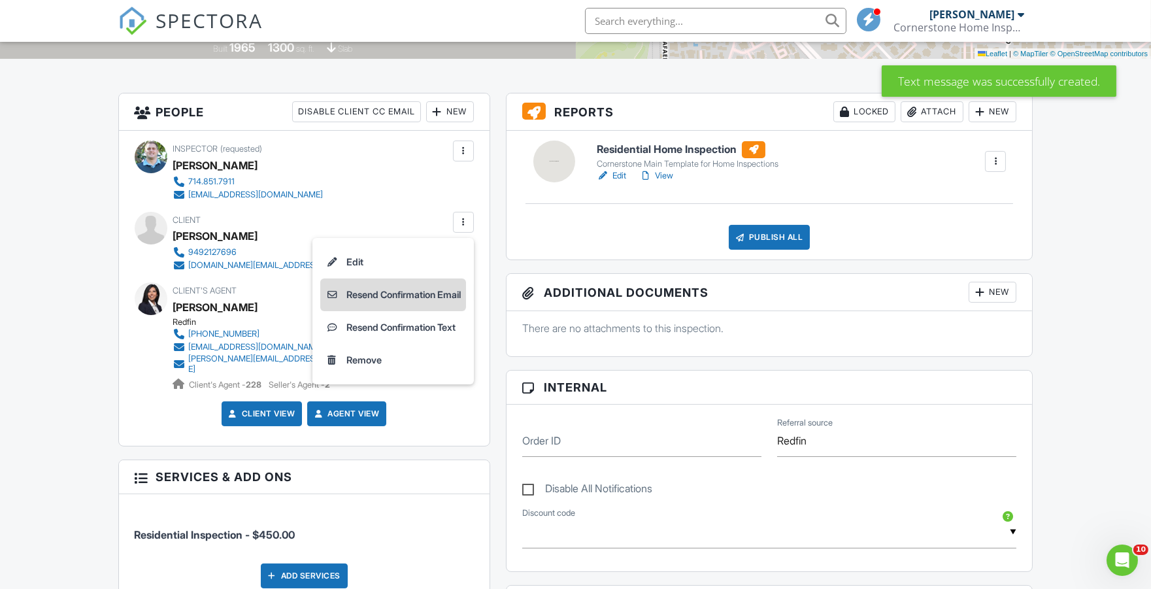
click at [416, 301] on li "Resend Confirmation Email" at bounding box center [393, 294] width 146 height 33
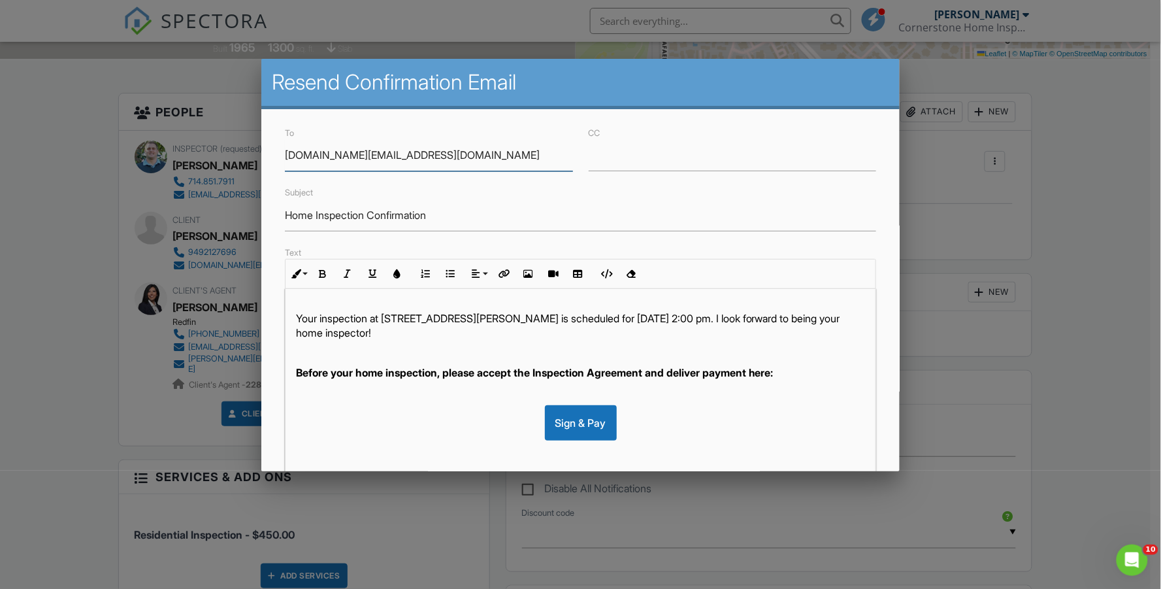
scroll to position [230, 0]
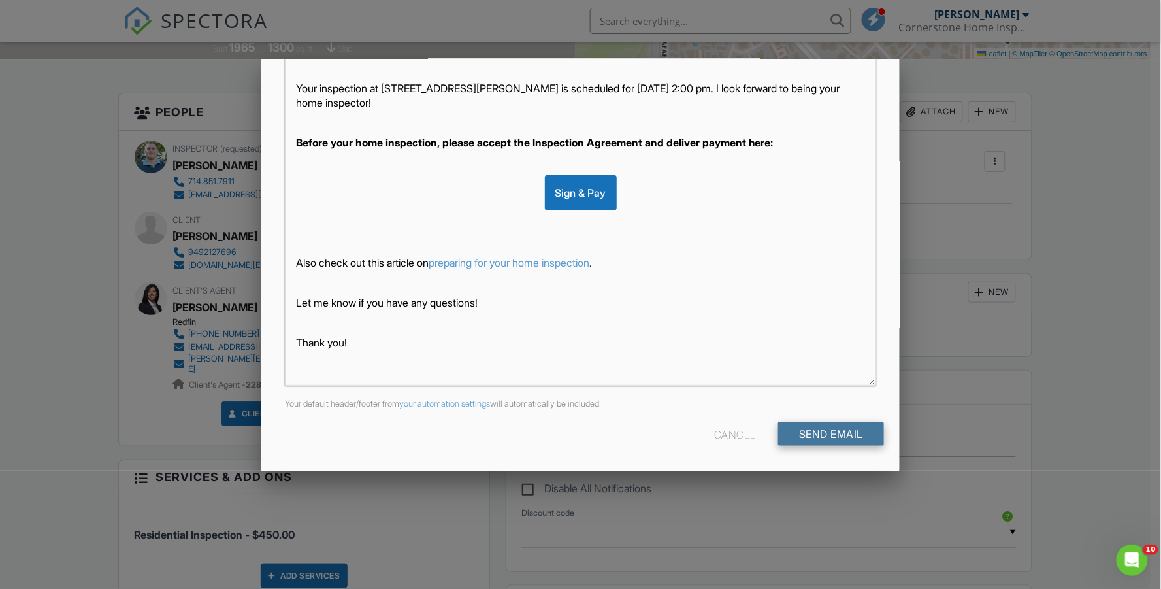
click at [841, 429] on input "Send Email" at bounding box center [831, 434] width 106 height 24
